Goal: Task Accomplishment & Management: Manage account settings

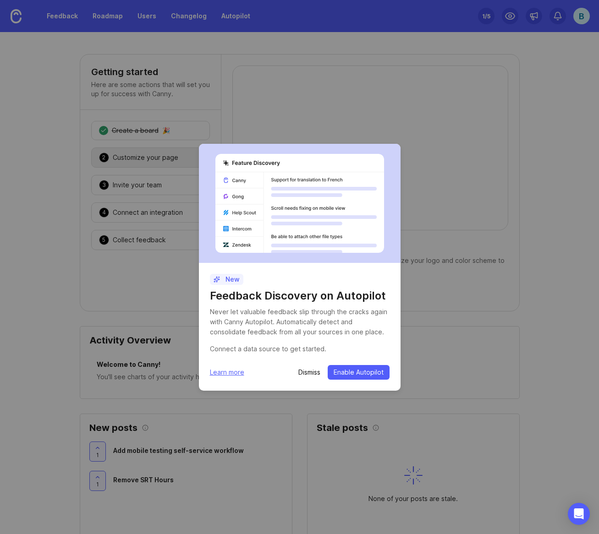
click at [528, 306] on div "New Feedback Discovery on Autopilot Never let valuable feedback slip through th…" at bounding box center [299, 267] width 599 height 534
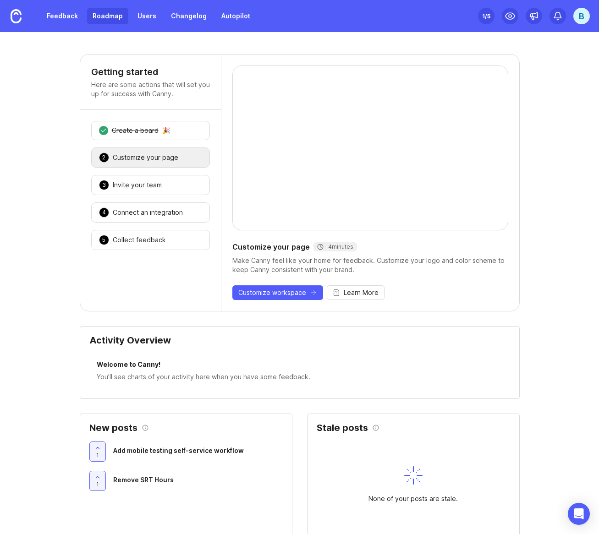
click at [90, 12] on link "Roadmap" at bounding box center [107, 16] width 41 height 17
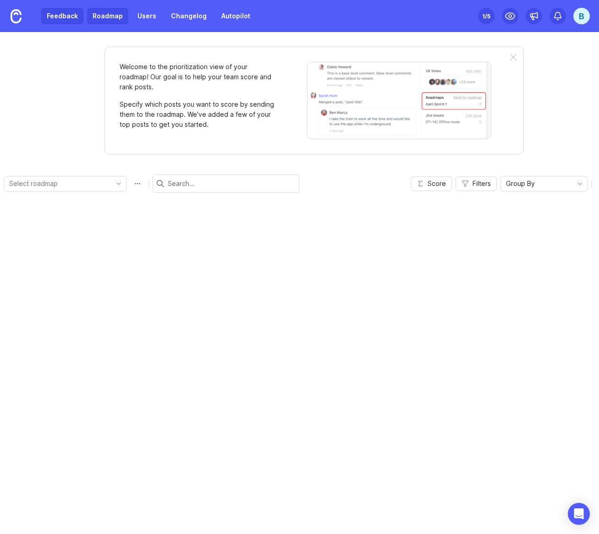
click at [64, 17] on link "Feedback" at bounding box center [62, 16] width 42 height 17
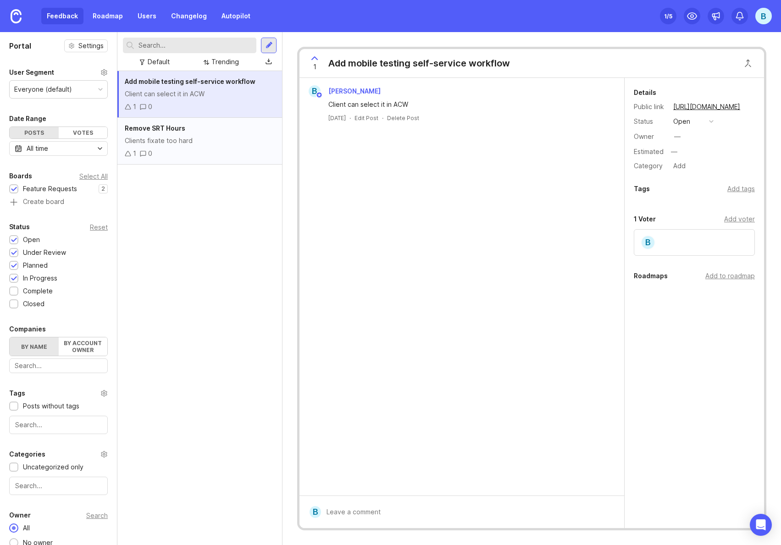
click at [217, 143] on div "Clients fixate too hard" at bounding box center [200, 141] width 150 height 10
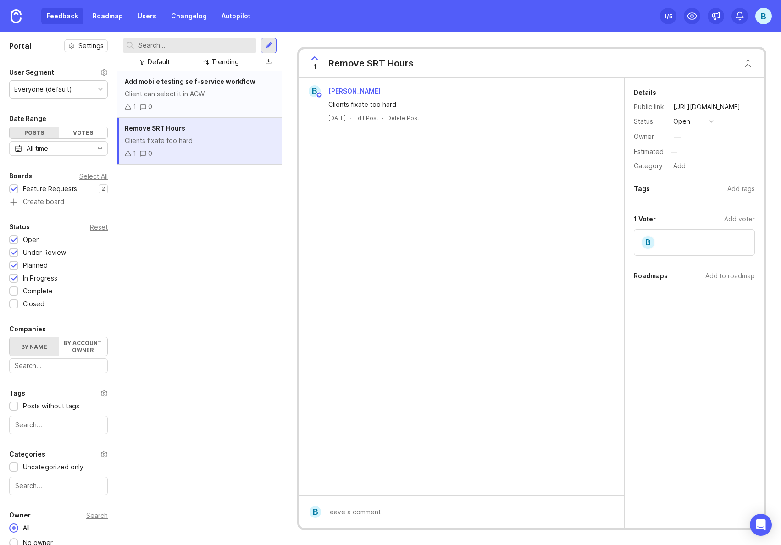
click at [176, 92] on div "Client can select it in ACW" at bounding box center [200, 94] width 150 height 10
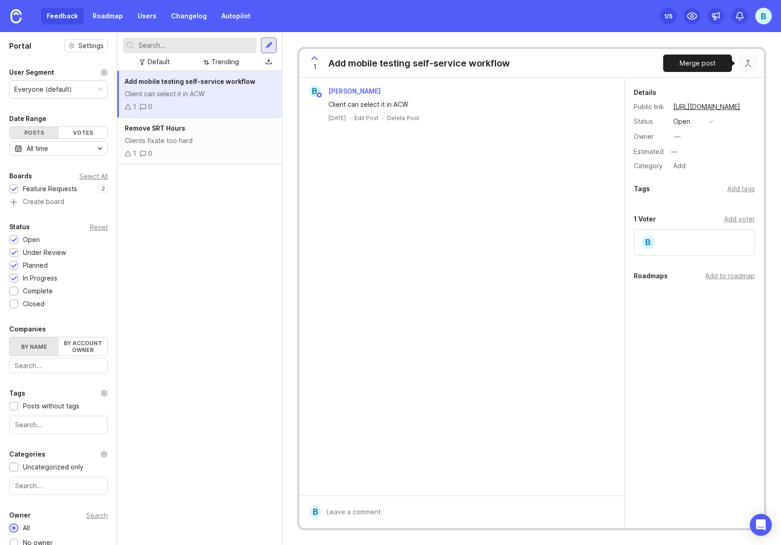
click at [599, 66] on button "Close button" at bounding box center [747, 63] width 18 height 18
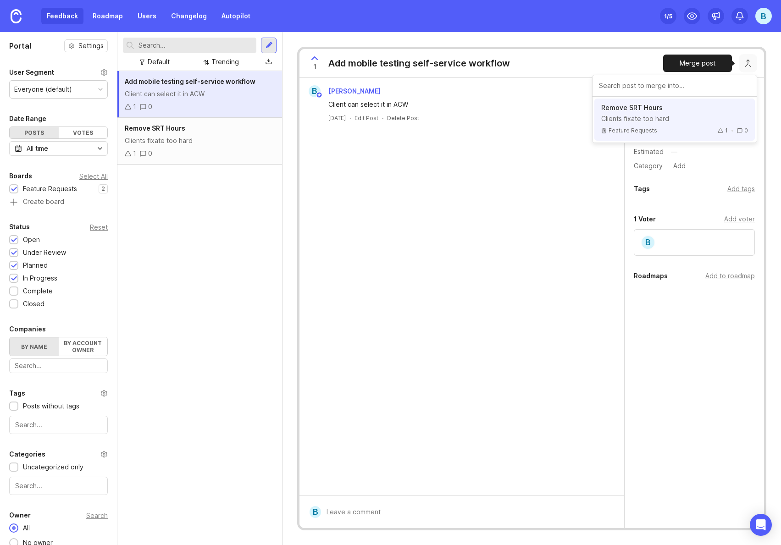
click at [599, 116] on div "Clients fixate too hard" at bounding box center [674, 118] width 147 height 9
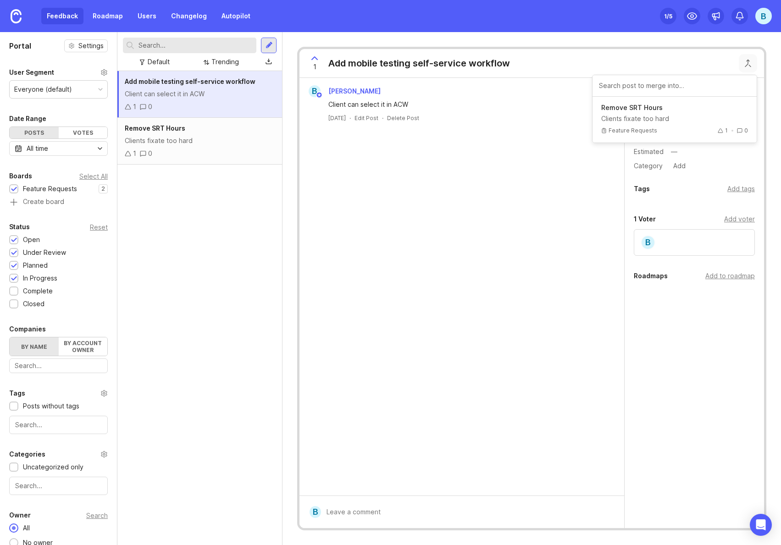
drag, startPoint x: 384, startPoint y: 60, endPoint x: 429, endPoint y: 59, distance: 45.4
click at [429, 59] on div "Add mobile testing self-service workflow" at bounding box center [419, 63] width 182 height 13
click at [447, 64] on div "Add mobile testing self-service workflow" at bounding box center [419, 63] width 182 height 13
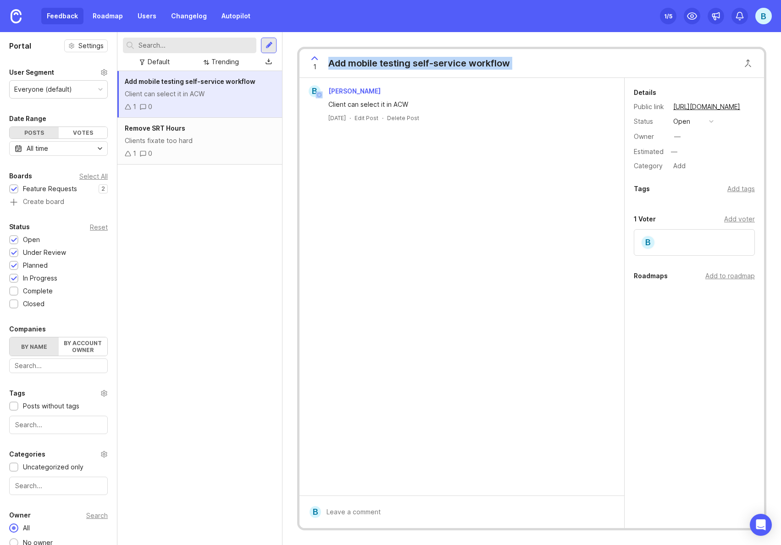
click at [447, 64] on div "Add mobile testing self-service workflow" at bounding box center [419, 63] width 182 height 13
click at [429, 59] on div "Add mobile testing self-service workflow" at bounding box center [419, 63] width 182 height 13
click at [111, 14] on link "Roadmap" at bounding box center [107, 16] width 41 height 17
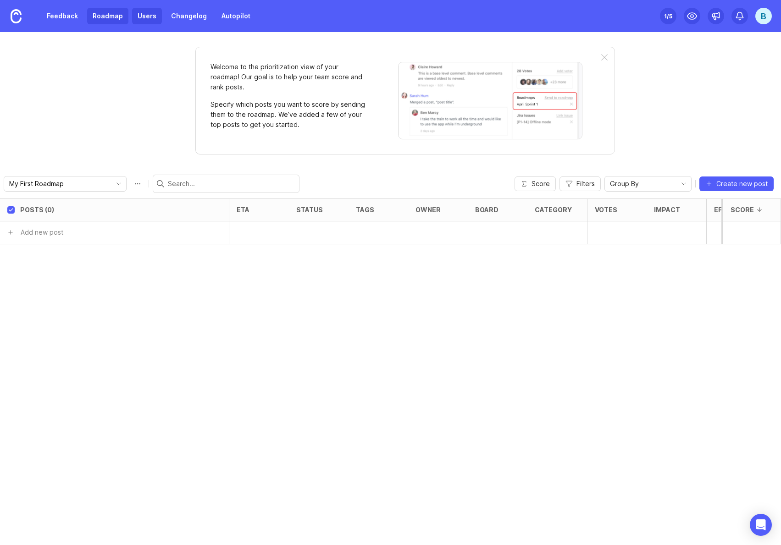
click at [135, 16] on link "Users" at bounding box center [147, 16] width 30 height 17
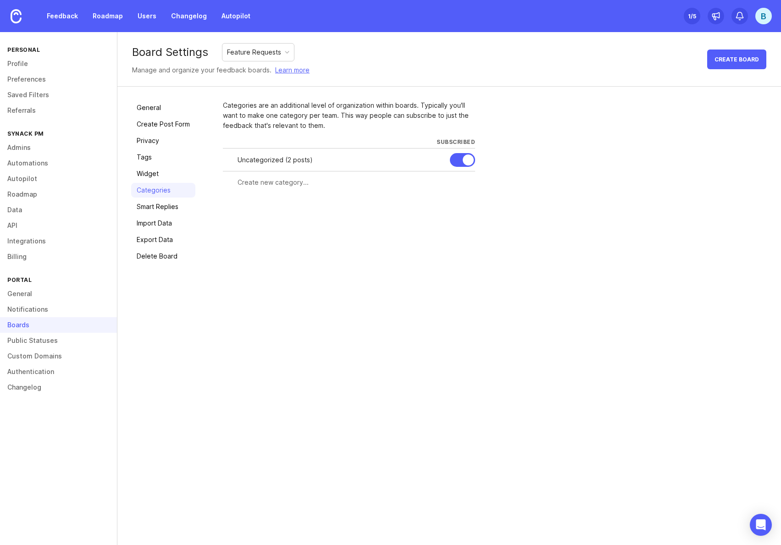
click at [295, 181] on input "text" at bounding box center [353, 182] width 232 height 10
click at [274, 188] on div at bounding box center [349, 182] width 252 height 17
type input "SRT Portal"
click at [463, 202] on span "Create" at bounding box center [457, 199] width 23 height 7
click at [306, 216] on form "Subscribe all admins Create" at bounding box center [349, 213] width 252 height 39
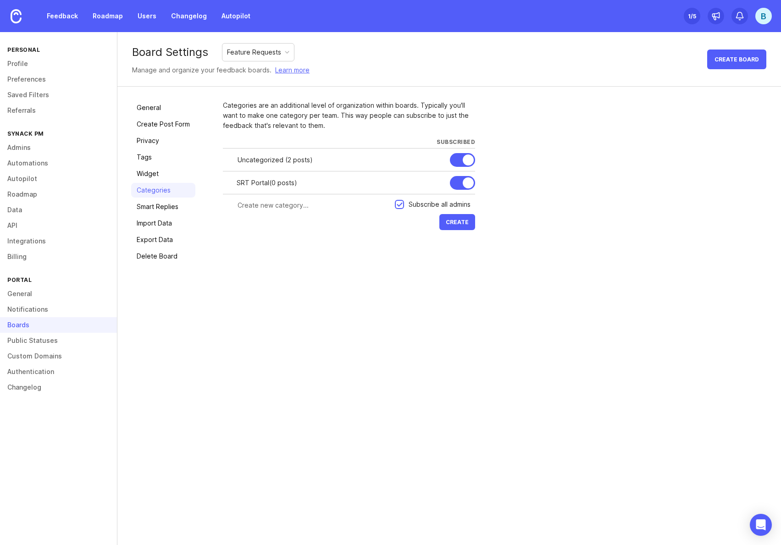
click at [308, 204] on input "text" at bounding box center [313, 205] width 152 height 10
type input "Self Service Increase"
click at [455, 215] on button "Create" at bounding box center [457, 222] width 36 height 16
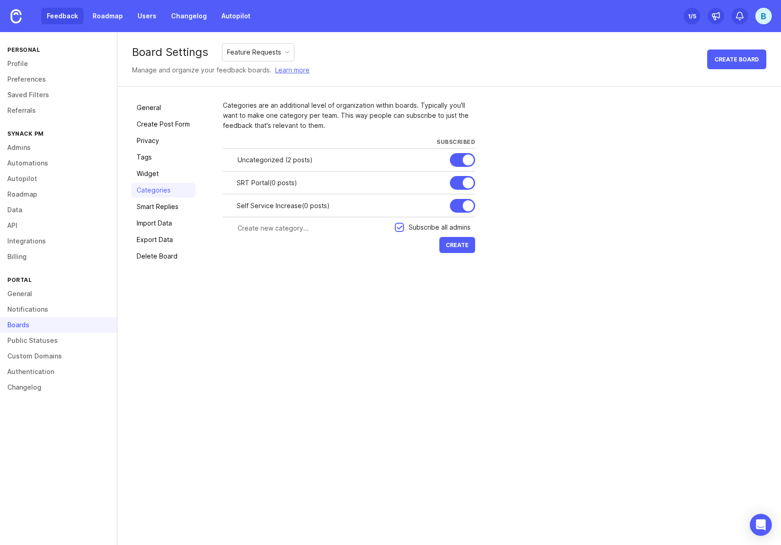
click at [76, 14] on link "Feedback" at bounding box center [62, 16] width 42 height 17
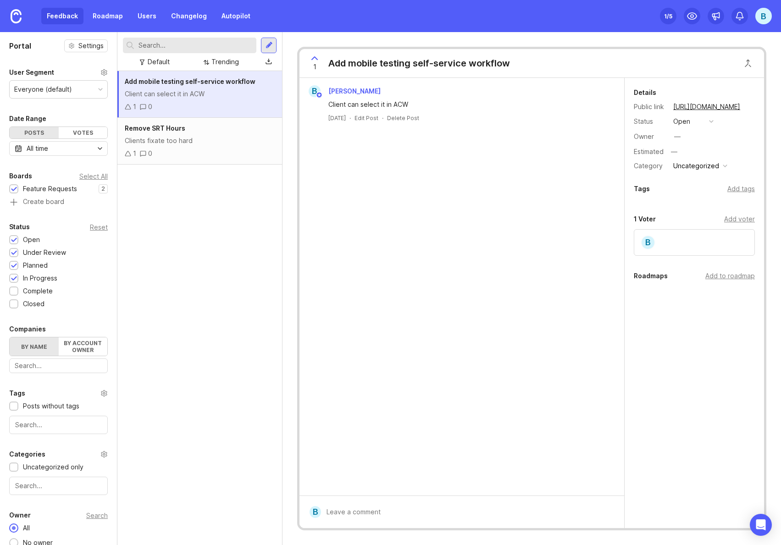
click at [413, 96] on div "B [PERSON_NAME]" at bounding box center [461, 91] width 317 height 12
click at [599, 166] on div "Uncategorized" at bounding box center [696, 166] width 46 height 10
click at [599, 186] on li "SRT Portal" at bounding box center [699, 182] width 58 height 17
click at [599, 189] on div "Add tags" at bounding box center [741, 189] width 28 height 10
click at [599, 210] on input "text" at bounding box center [693, 208] width 109 height 10
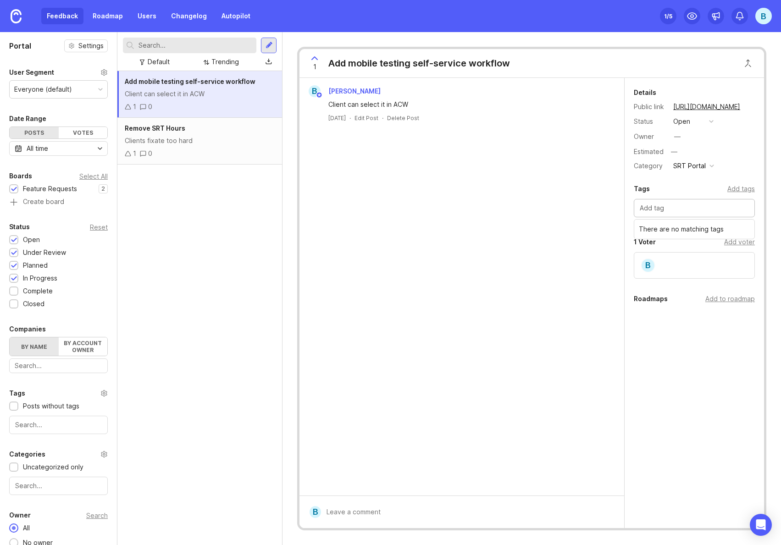
click at [599, 213] on div at bounding box center [693, 208] width 121 height 18
type input "SRT portal"
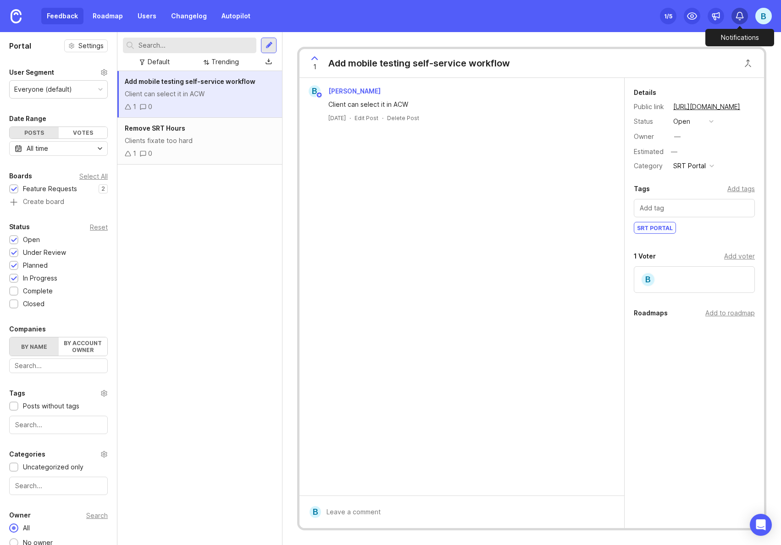
click at [599, 15] on div at bounding box center [739, 16] width 17 height 17
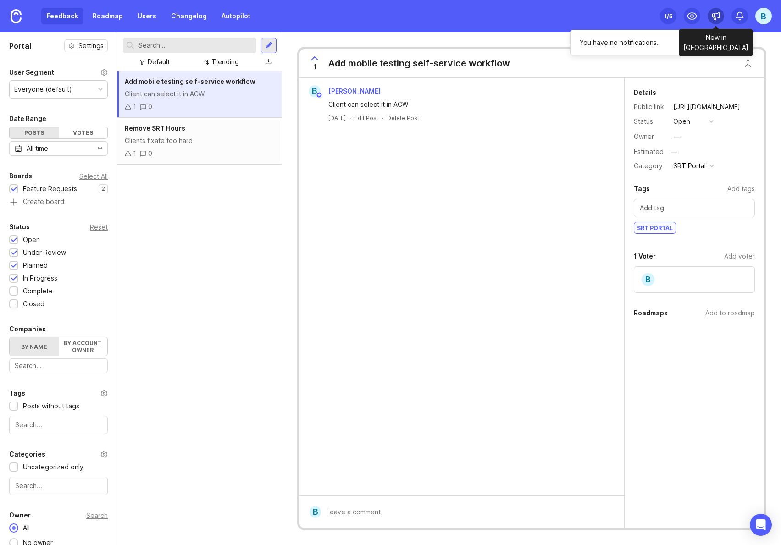
click at [599, 17] on icon at bounding box center [715, 15] width 9 height 9
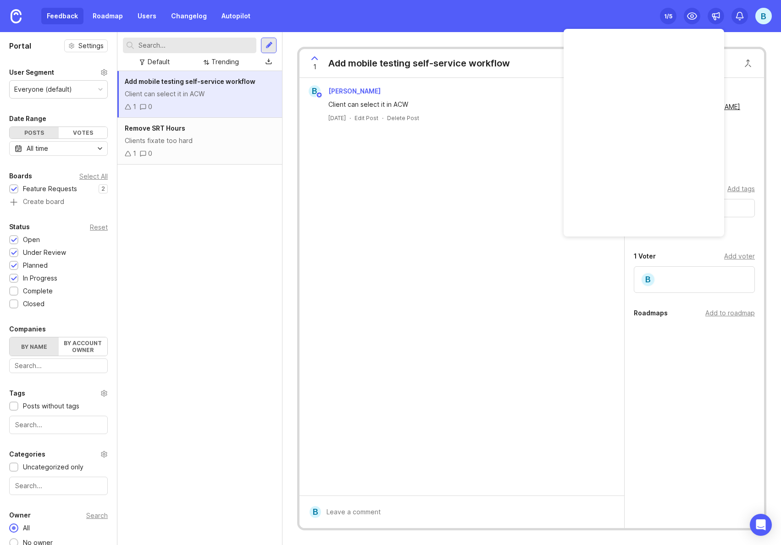
click at [599, 19] on div "1 /5" at bounding box center [668, 16] width 8 height 13
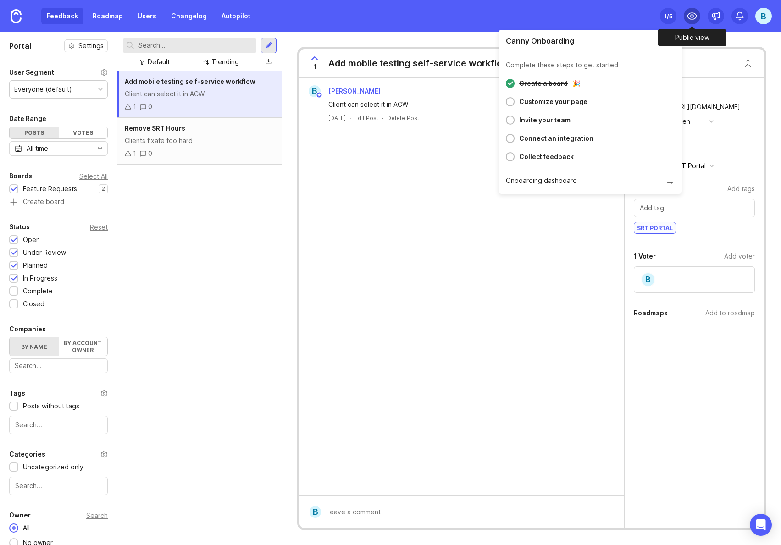
click at [599, 14] on icon at bounding box center [691, 16] width 11 height 11
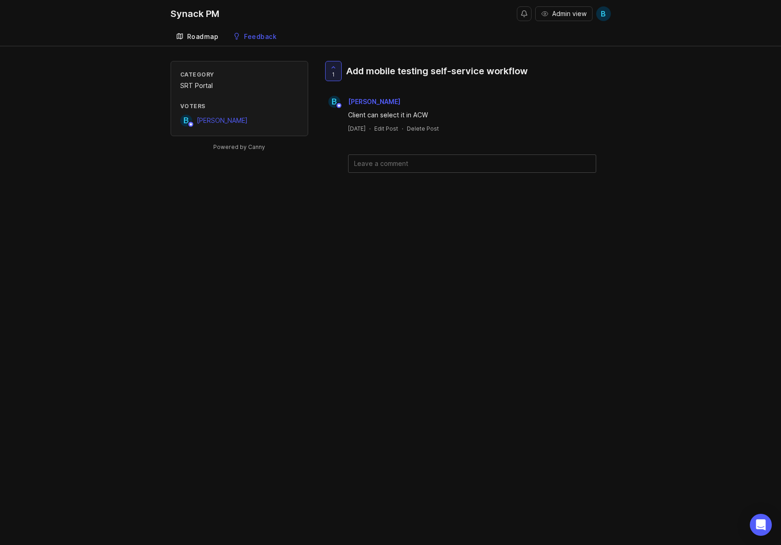
click at [206, 42] on link "Roadmap" at bounding box center [198, 37] width 54 height 19
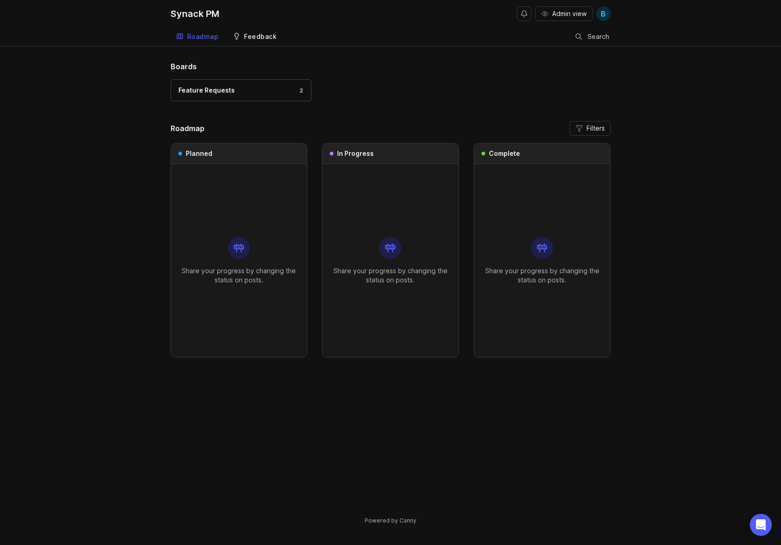
click at [246, 39] on div "Feedback" at bounding box center [260, 36] width 33 height 6
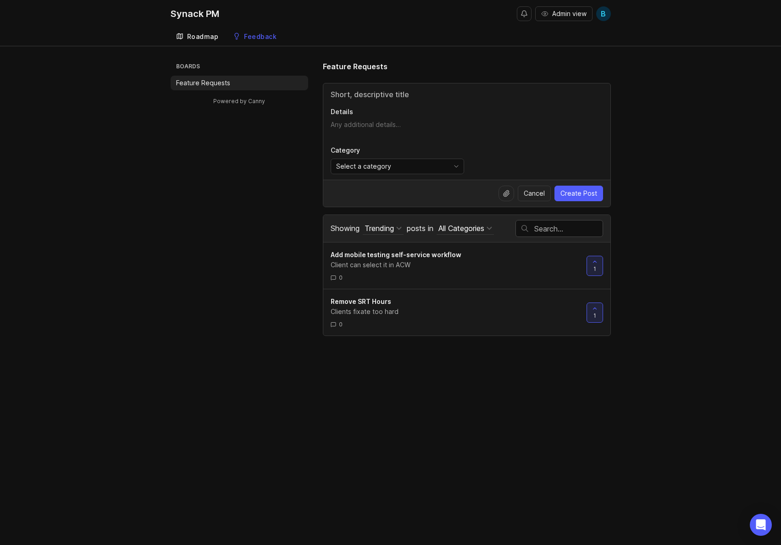
click at [194, 33] on div "Roadmap" at bounding box center [203, 36] width 32 height 6
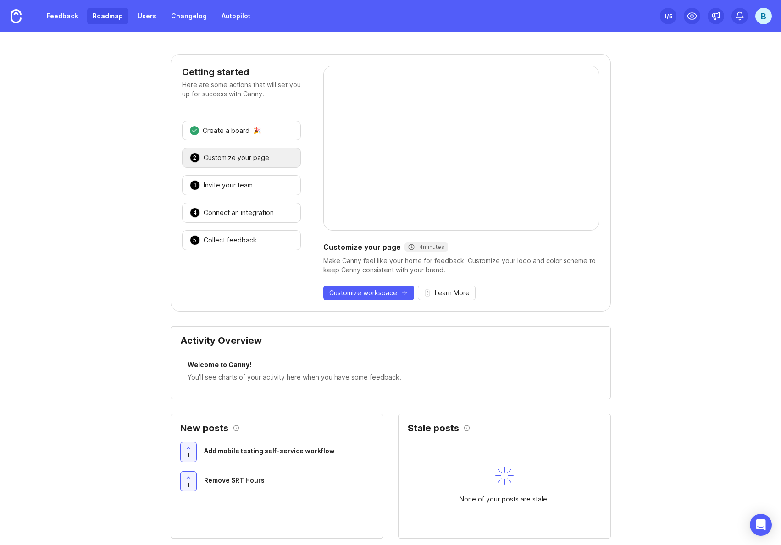
click at [105, 16] on link "Roadmap" at bounding box center [107, 16] width 41 height 17
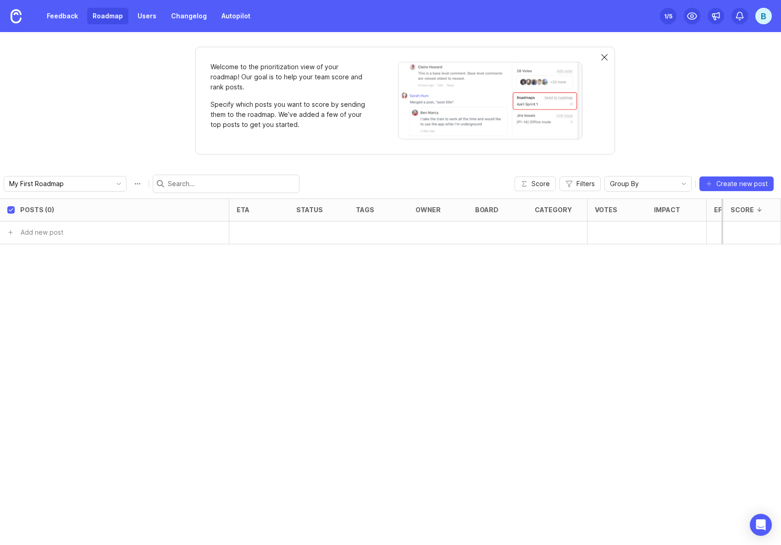
click at [599, 60] on div at bounding box center [604, 57] width 6 height 7
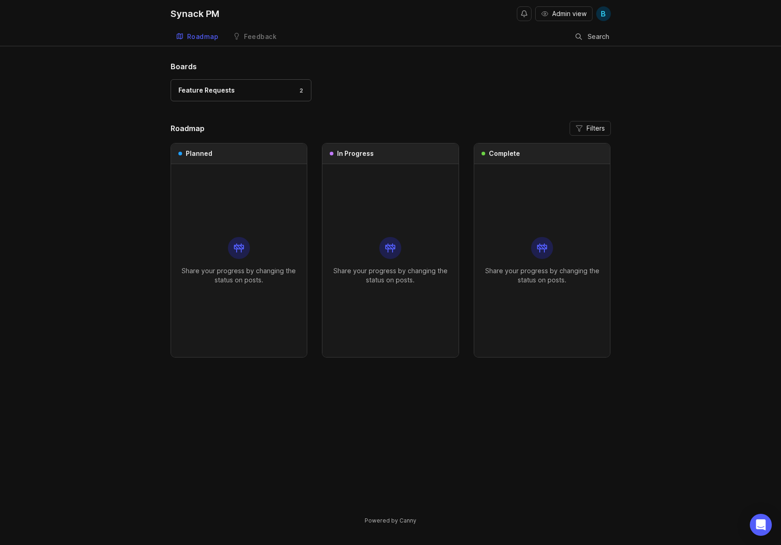
click at [193, 17] on div "Synack PM" at bounding box center [195, 13] width 49 height 9
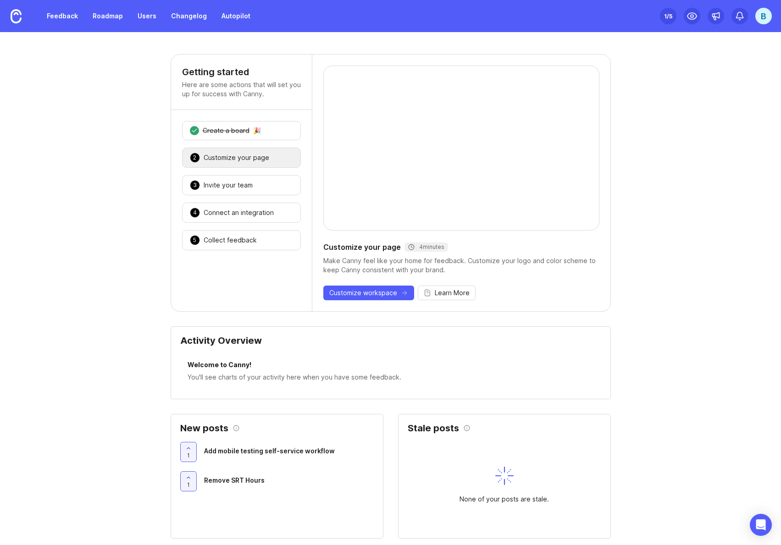
click at [599, 15] on div "B" at bounding box center [763, 16] width 17 height 17
click at [13, 20] on img at bounding box center [16, 16] width 11 height 14
click at [599, 14] on div "B" at bounding box center [763, 16] width 17 height 17
click at [599, 76] on p "Help center" at bounding box center [721, 78] width 36 height 9
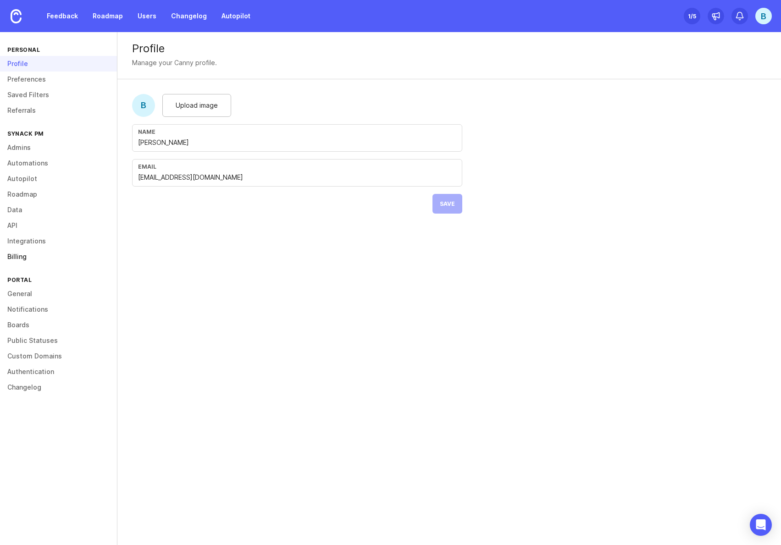
click at [30, 263] on link "Billing" at bounding box center [58, 257] width 117 height 16
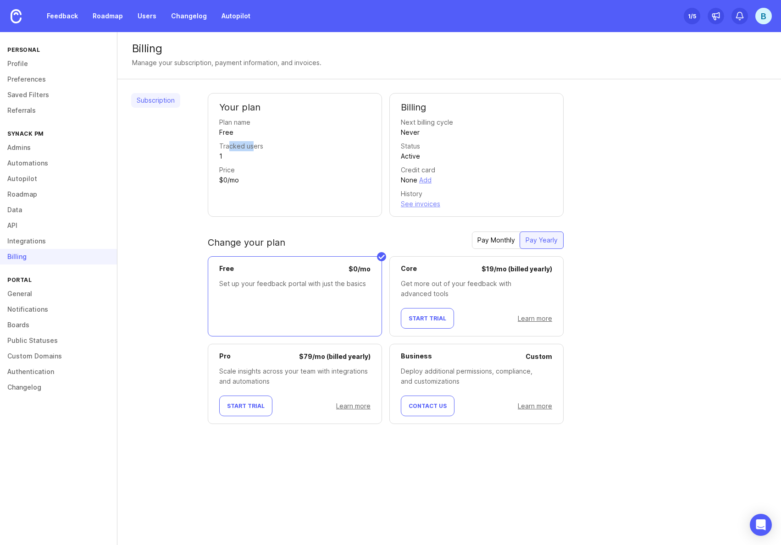
drag, startPoint x: 227, startPoint y: 148, endPoint x: 259, endPoint y: 151, distance: 32.2
click at [259, 151] on div "Tracked users" at bounding box center [241, 146] width 44 height 10
drag, startPoint x: 224, startPoint y: 172, endPoint x: 262, endPoint y: 177, distance: 38.3
click at [259, 176] on div "Price $0/mo" at bounding box center [294, 175] width 151 height 20
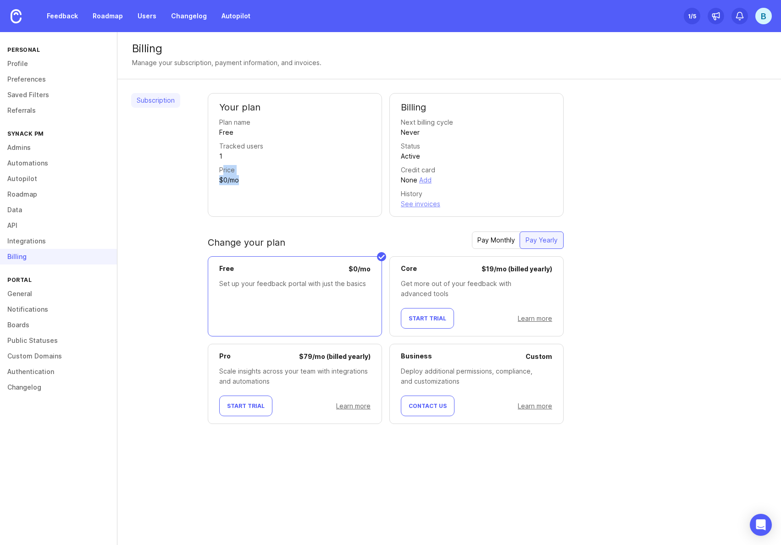
click at [262, 177] on div "Price $0/mo" at bounding box center [294, 175] width 151 height 20
click at [539, 320] on link "Learn more" at bounding box center [534, 318] width 34 height 8
